Goal: Subscribe to service/newsletter: Subscribe to service/newsletter

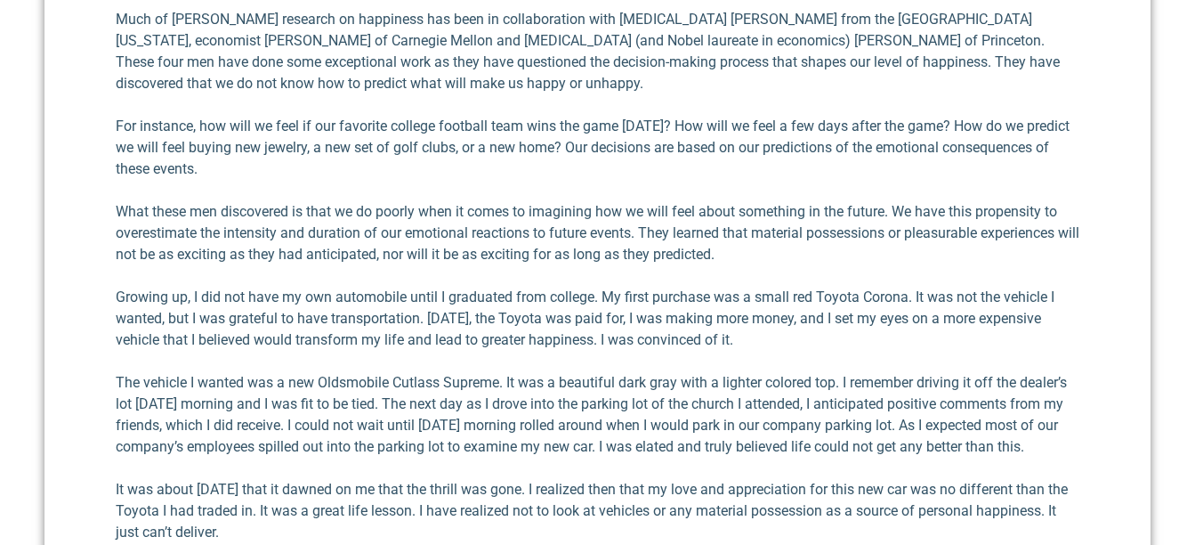
scroll to position [801, 0]
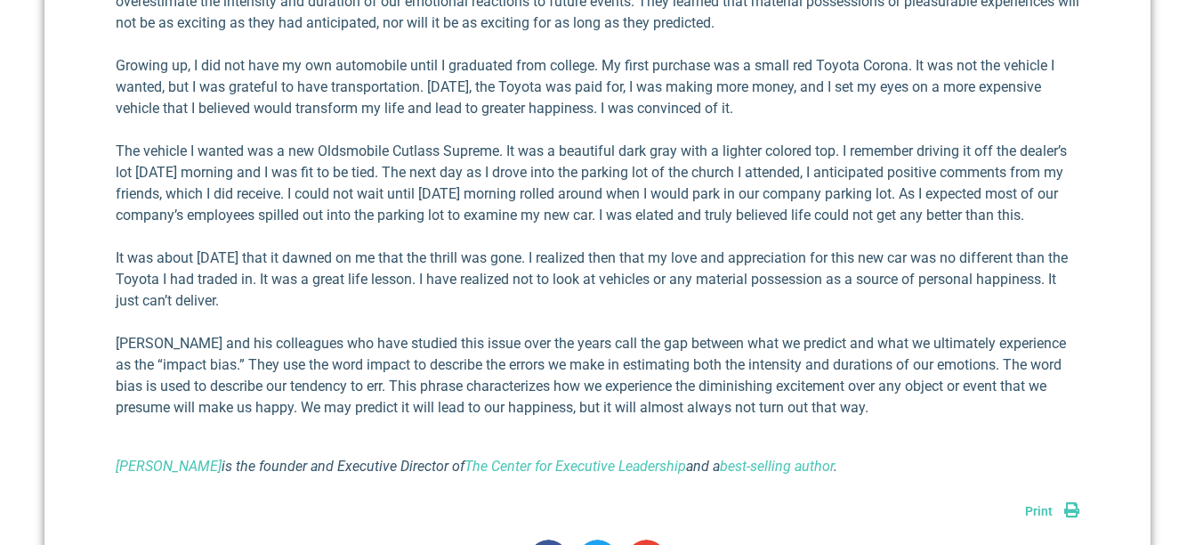
drag, startPoint x: 707, startPoint y: 256, endPoint x: 707, endPoint y: 241, distance: 15.1
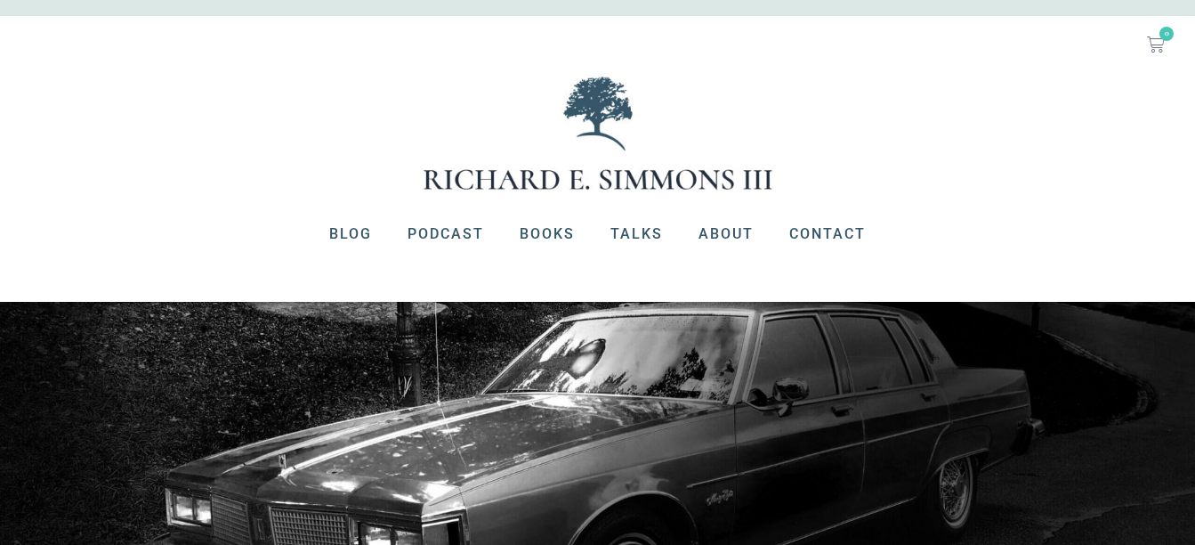
scroll to position [0, 0]
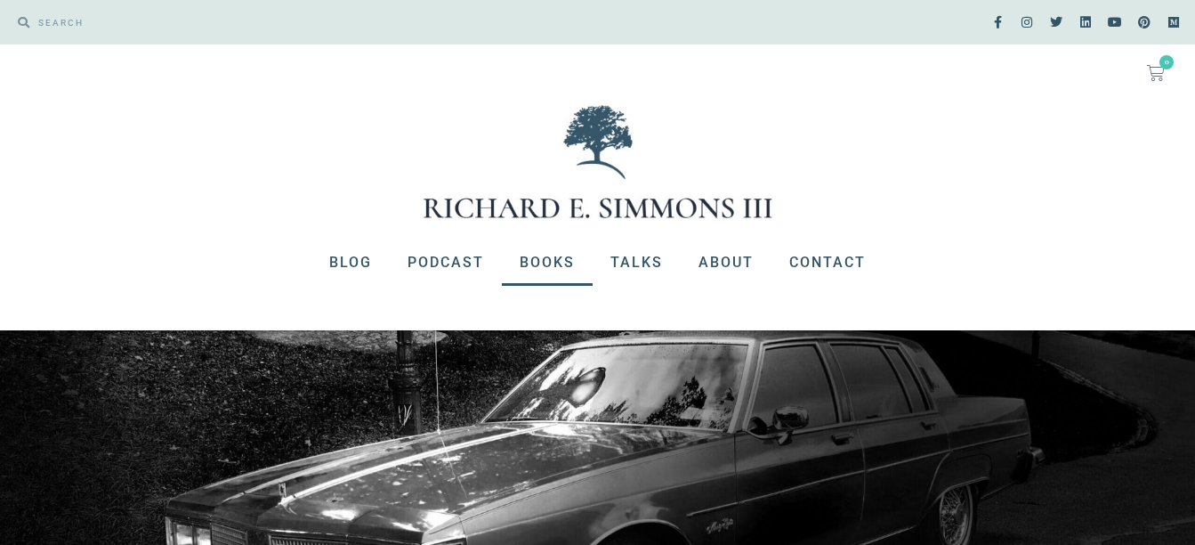
click at [564, 260] on link "Books" at bounding box center [547, 262] width 91 height 46
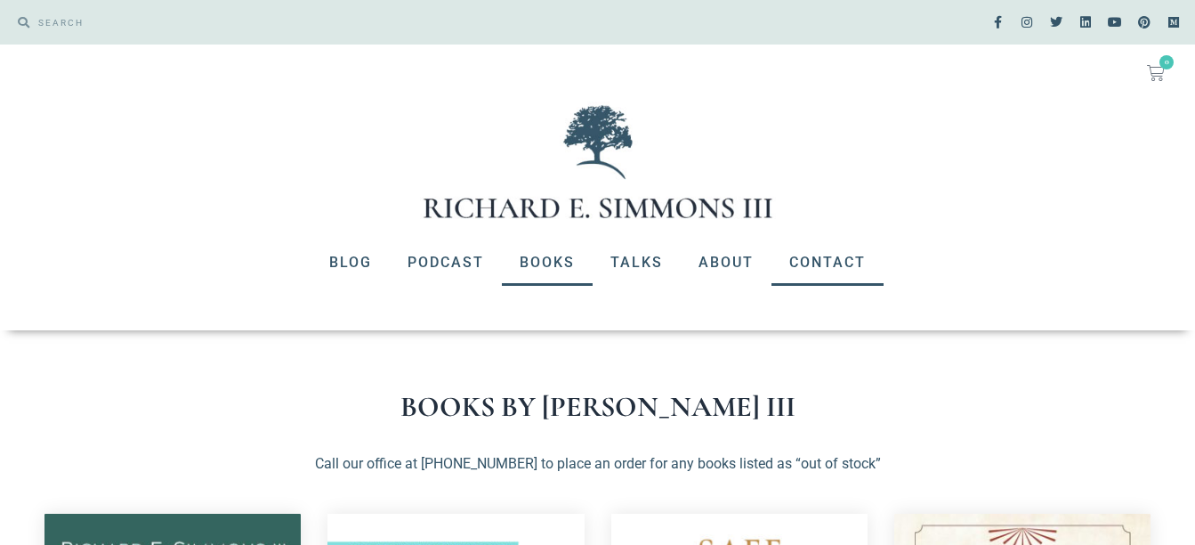
click at [814, 263] on link "Contact" at bounding box center [828, 262] width 112 height 46
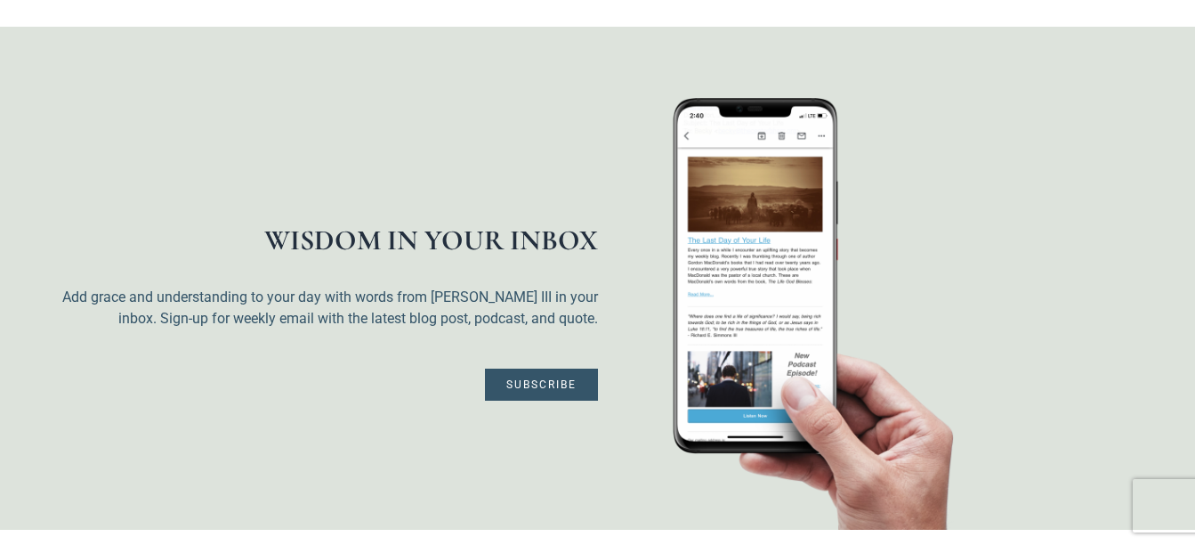
scroll to position [797, 0]
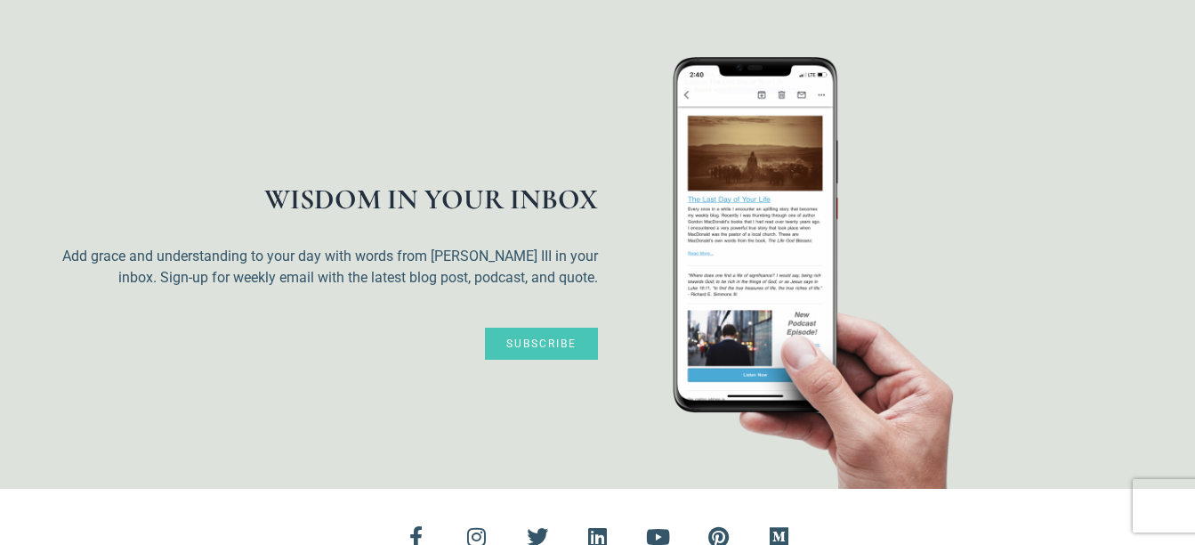
click at [496, 328] on link "Subscribe" at bounding box center [541, 344] width 113 height 32
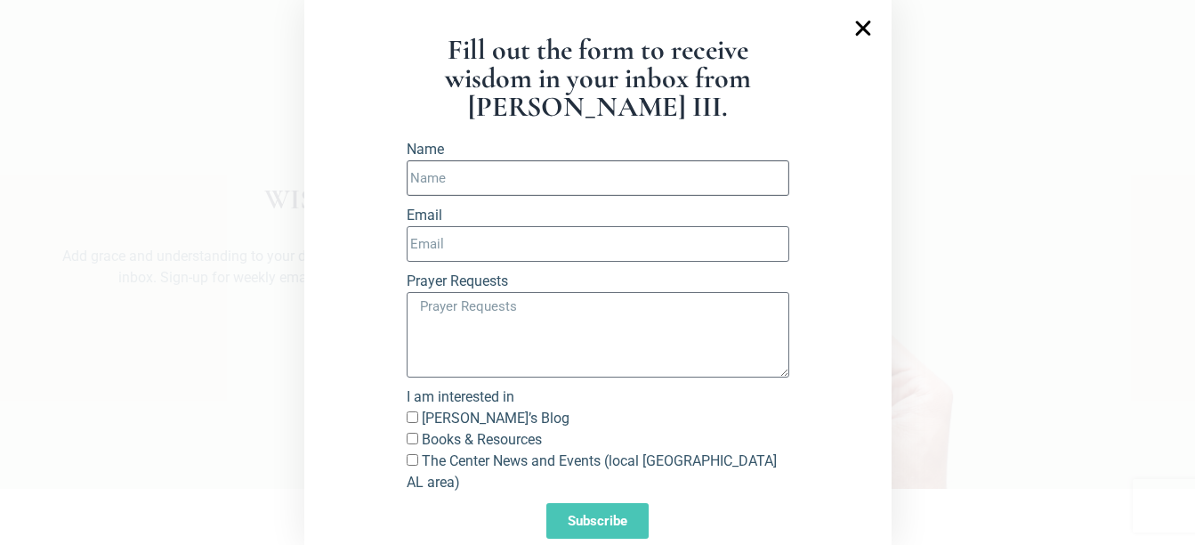
click at [435, 174] on input "Name" at bounding box center [598, 178] width 383 height 36
type input "[PERSON_NAME]"
type input "[EMAIL_ADDRESS][DOMAIN_NAME]"
click at [414, 308] on textarea "Prayer Requests" at bounding box center [598, 334] width 383 height 85
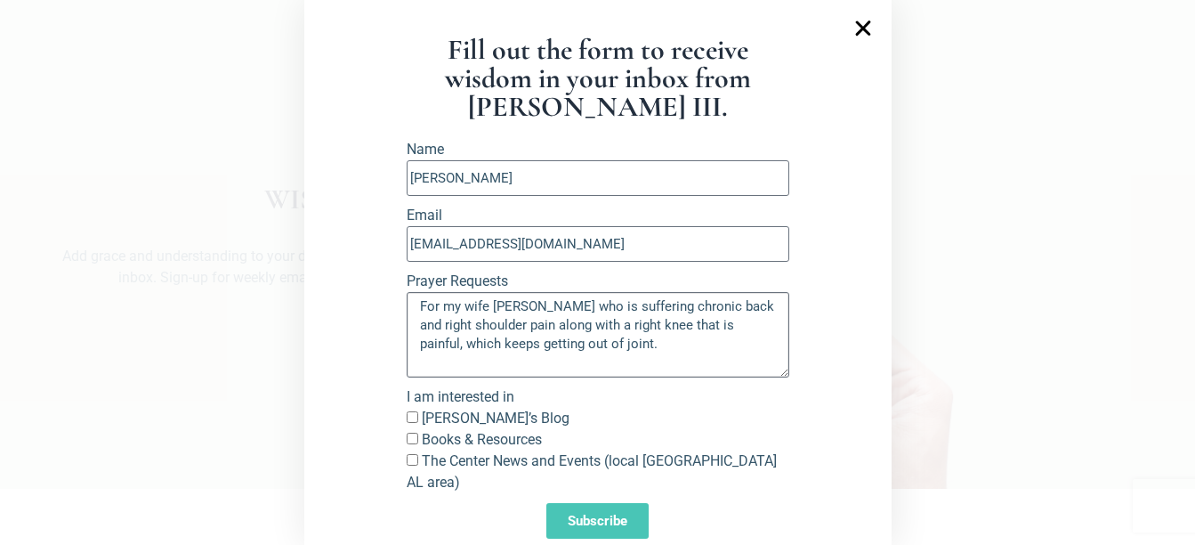
type textarea "For my wife [PERSON_NAME] who is suffering chronic back and right shoulder pain…"
click at [407, 418] on input "[PERSON_NAME]’s Blog" at bounding box center [413, 417] width 12 height 12
checkbox input "true"
click at [407, 438] on input "Books & Resources" at bounding box center [413, 439] width 12 height 12
checkbox input "true"
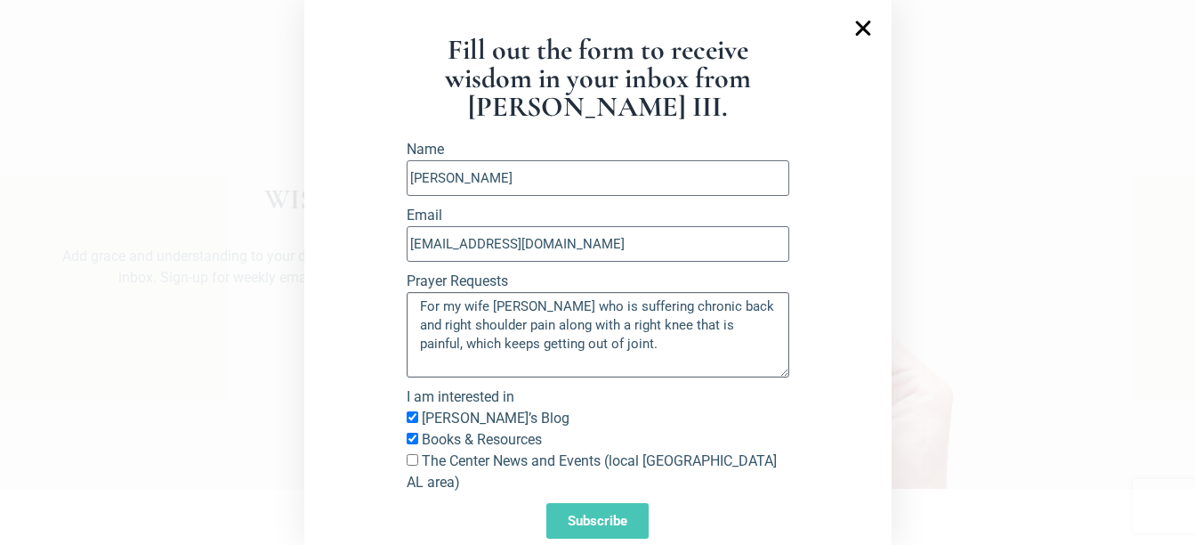
click at [571, 345] on textarea "For my wife [PERSON_NAME] who is suffering chronic back and right shoulder pain…" at bounding box center [598, 334] width 383 height 85
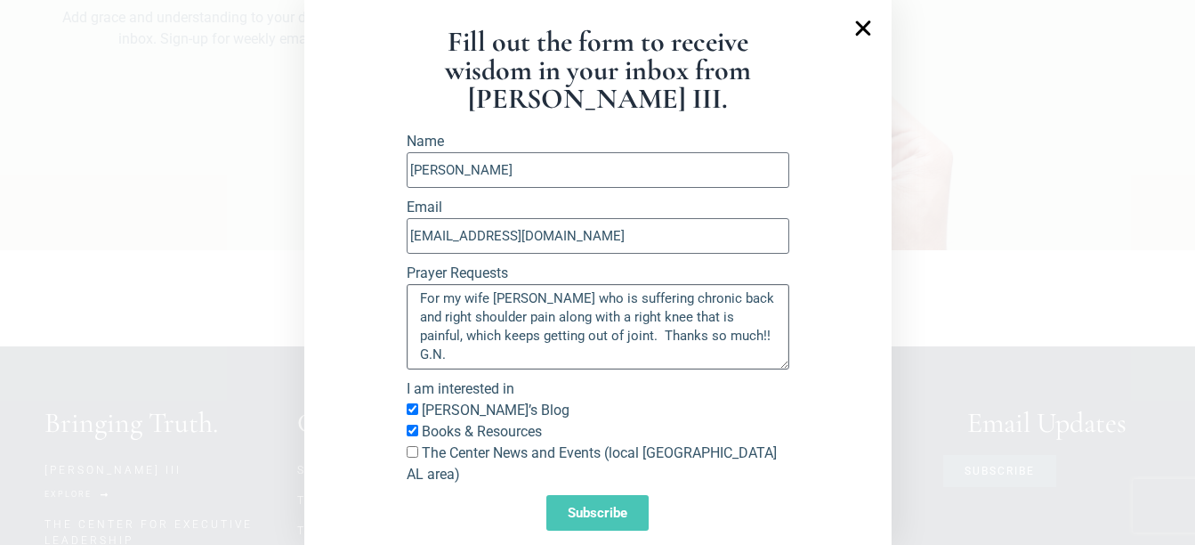
scroll to position [1064, 0]
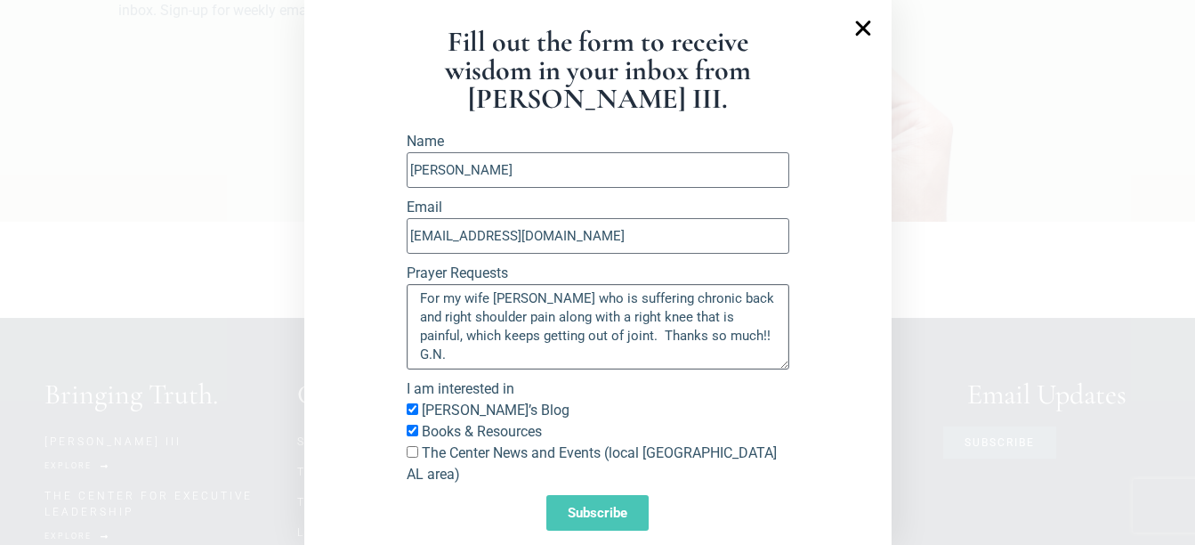
type textarea "For my wife [PERSON_NAME] who is suffering chronic back and right shoulder pain…"
click at [609, 506] on span "Subscribe" at bounding box center [598, 512] width 60 height 13
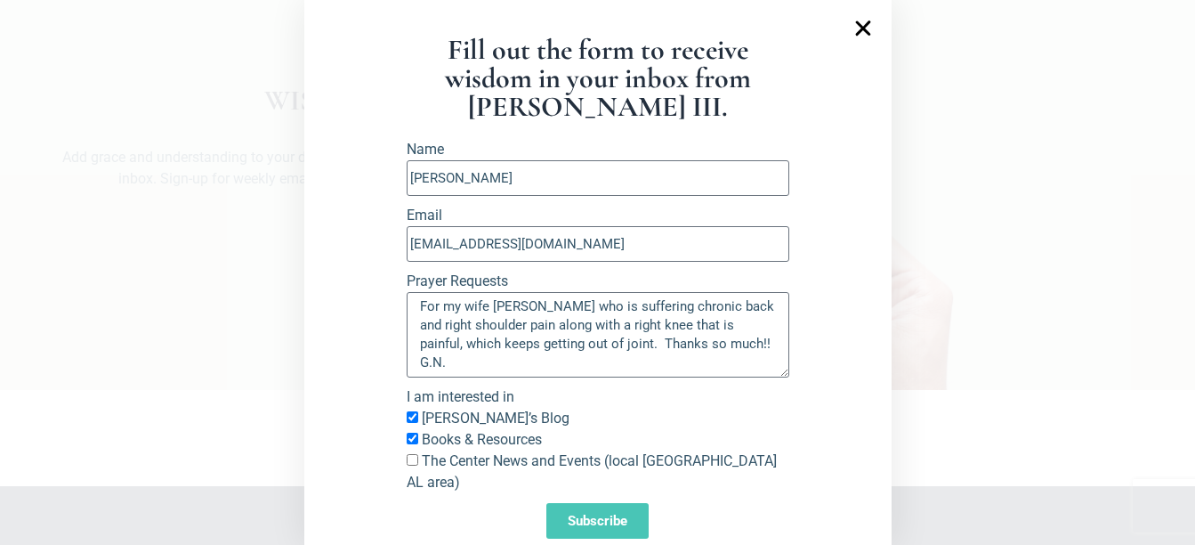
scroll to position [886, 0]
